Goal: Navigation & Orientation: Find specific page/section

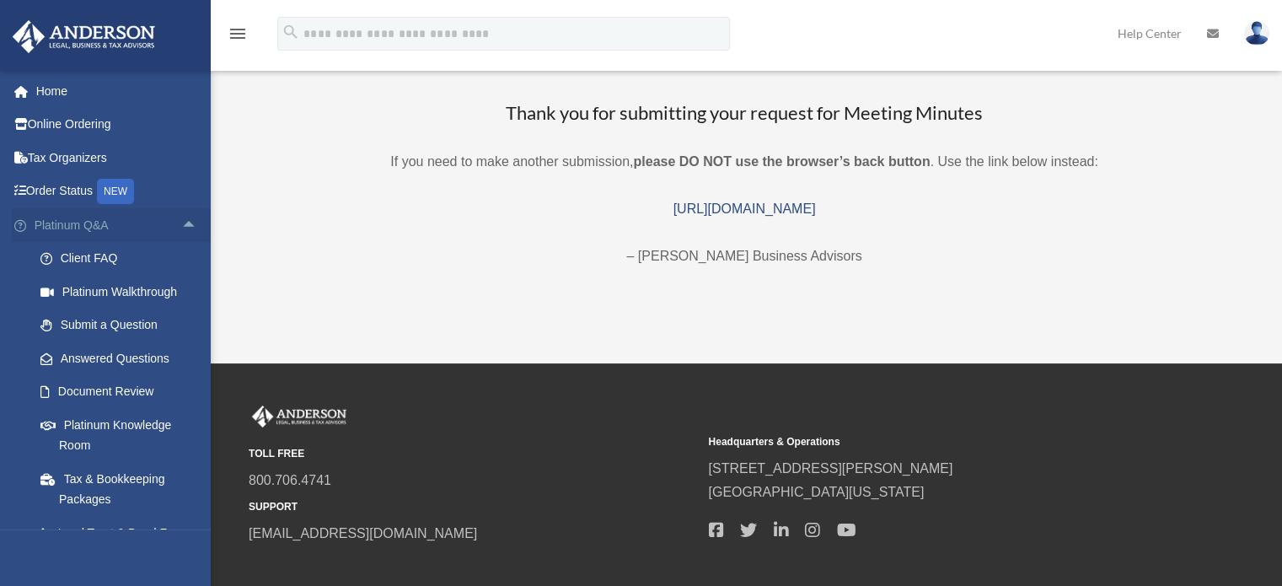
click at [181, 230] on span "arrow_drop_up" at bounding box center [198, 225] width 34 height 35
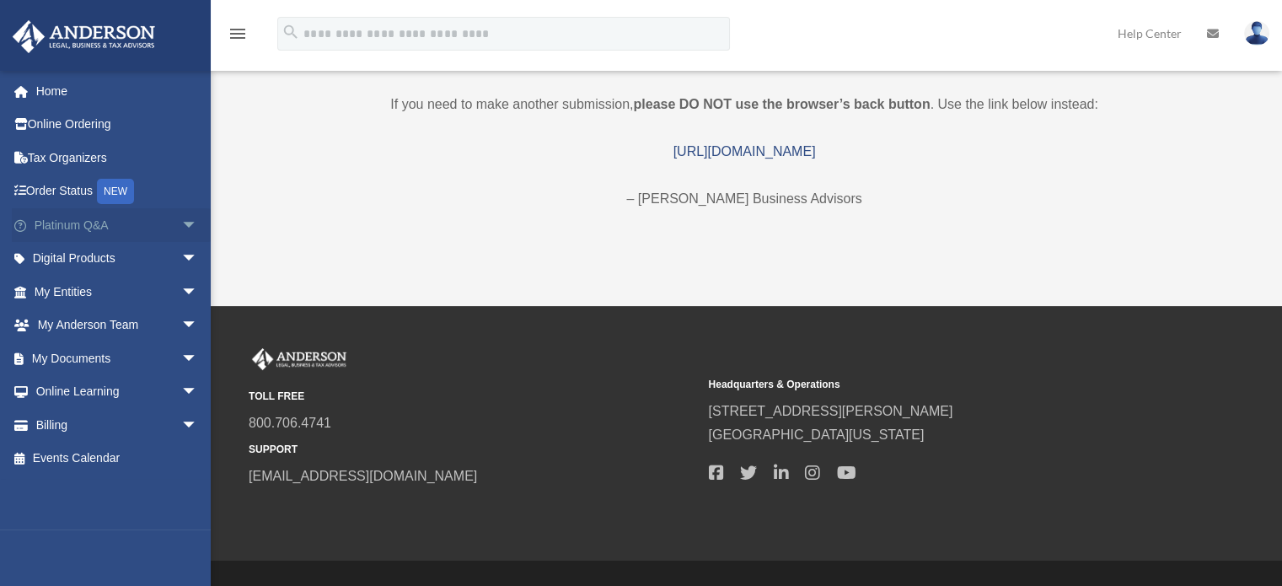
scroll to position [84, 0]
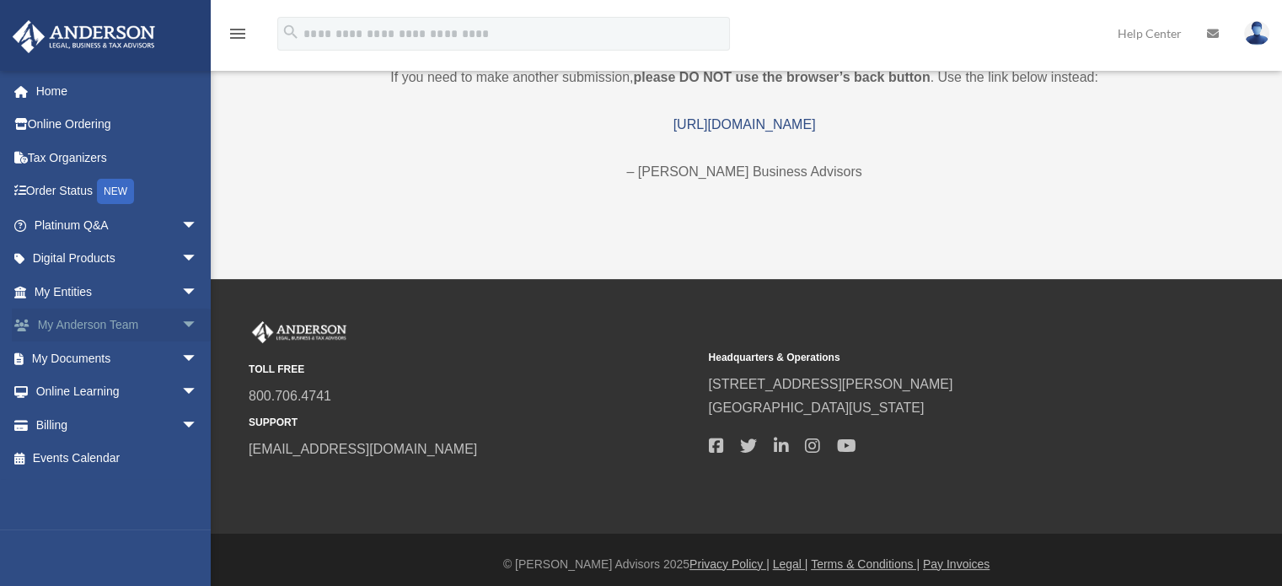
click at [185, 324] on span "arrow_drop_down" at bounding box center [198, 325] width 34 height 35
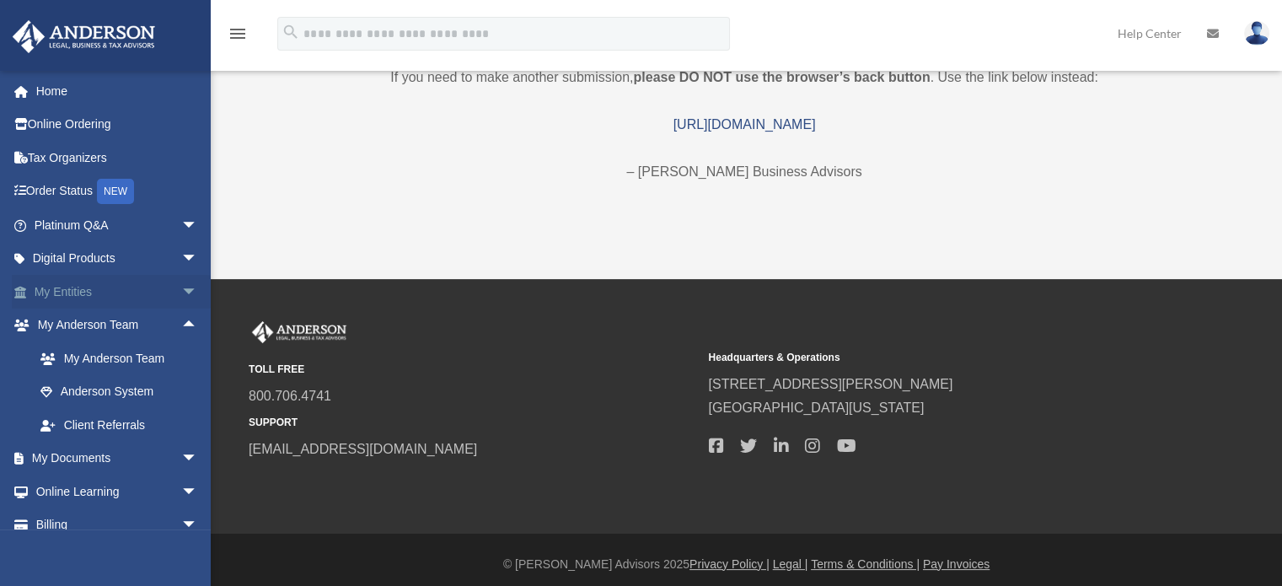
click at [181, 297] on span "arrow_drop_down" at bounding box center [198, 292] width 34 height 35
click at [182, 287] on span "arrow_drop_up" at bounding box center [198, 292] width 34 height 35
click at [181, 330] on span "arrow_drop_up" at bounding box center [198, 325] width 34 height 35
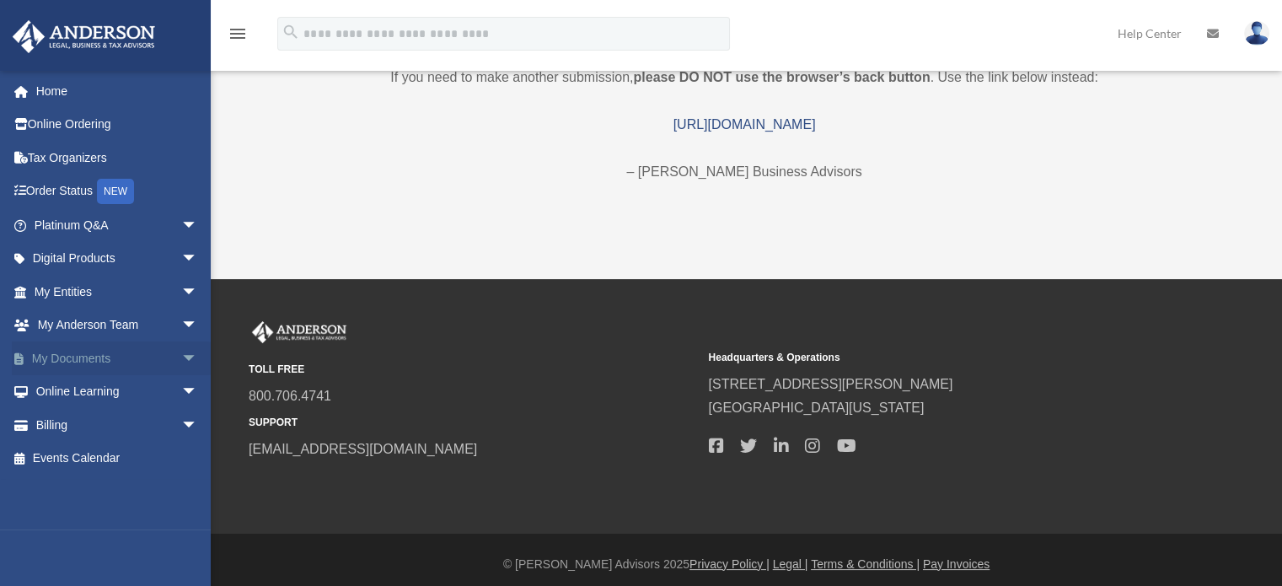
click at [181, 351] on span "arrow_drop_down" at bounding box center [198, 358] width 34 height 35
click at [182, 353] on span "arrow_drop_up" at bounding box center [198, 358] width 34 height 35
click at [83, 460] on link "Events Calendar" at bounding box center [118, 459] width 212 height 34
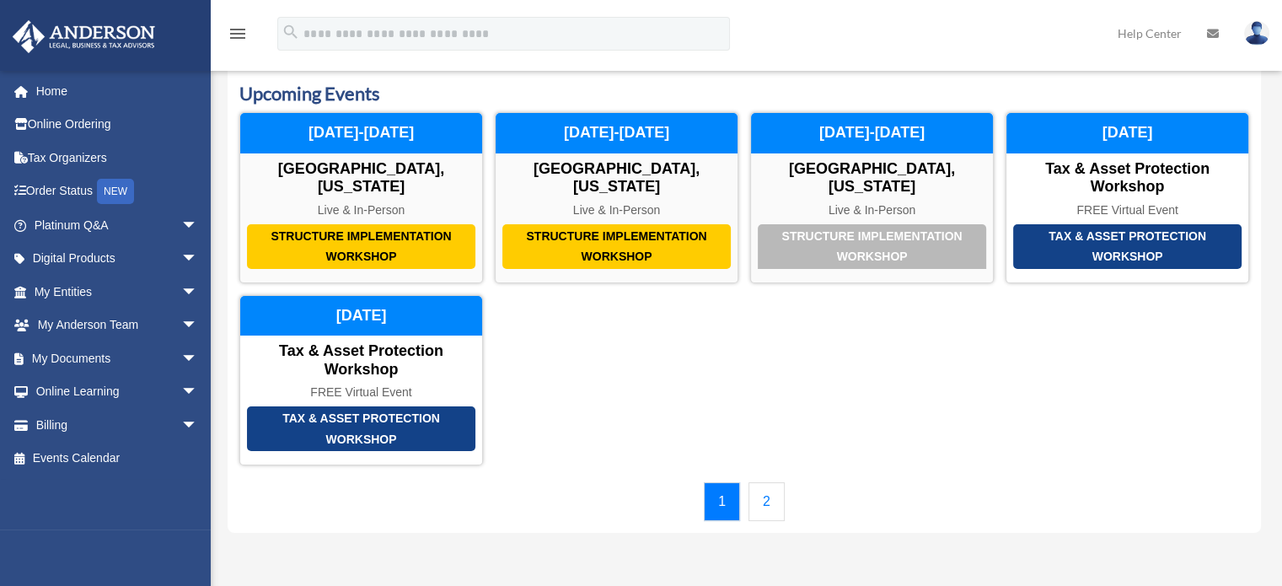
scroll to position [84, 0]
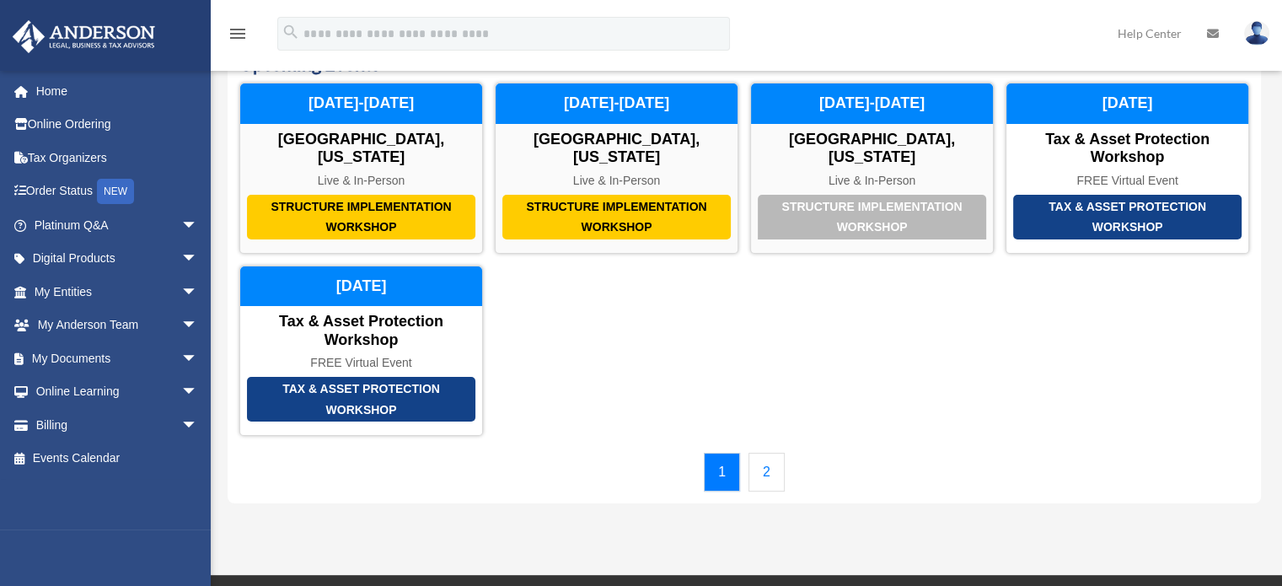
click at [764, 464] on link "2" at bounding box center [766, 472] width 36 height 39
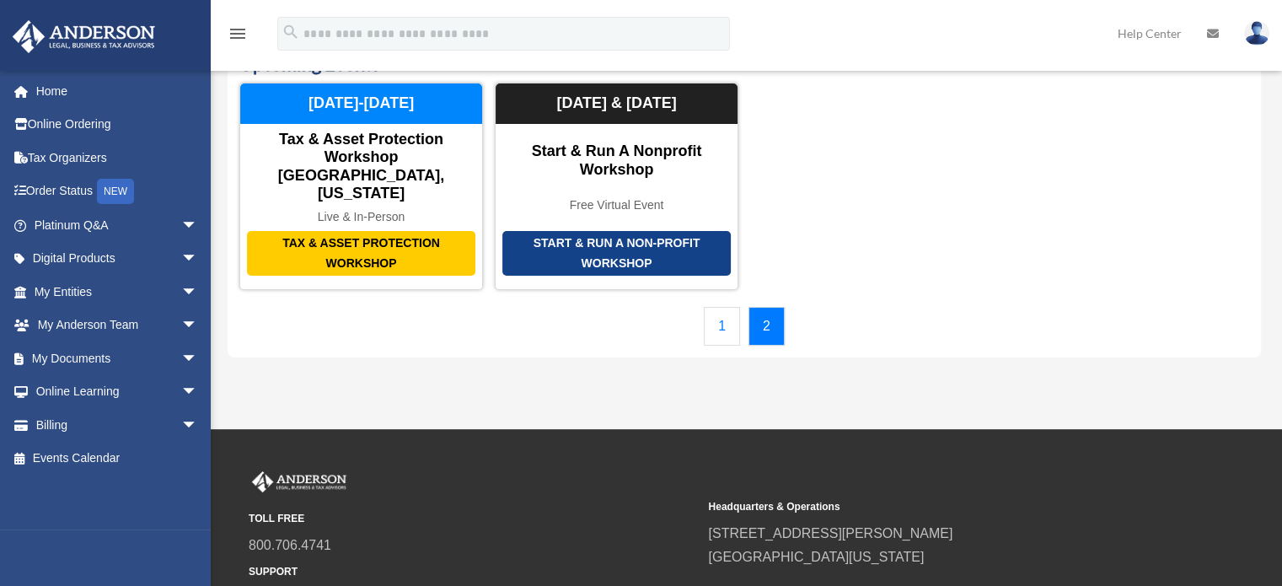
click at [722, 307] on link "1" at bounding box center [722, 326] width 36 height 39
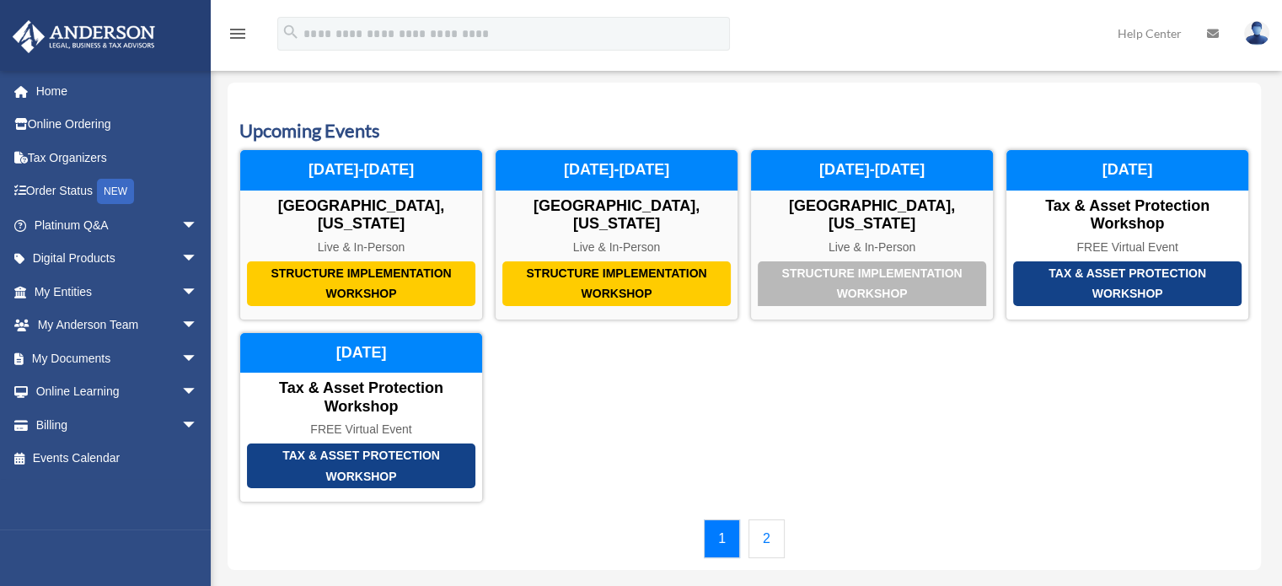
scroll to position [0, 0]
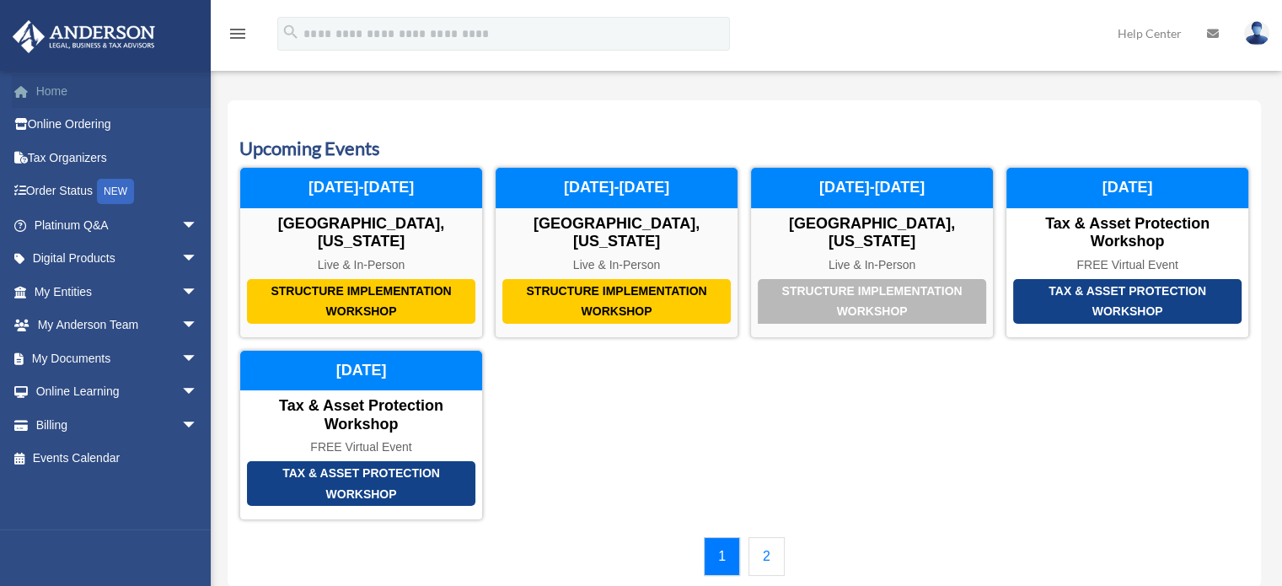
click at [77, 88] on link "Home" at bounding box center [118, 91] width 212 height 34
